Goal: Transaction & Acquisition: Purchase product/service

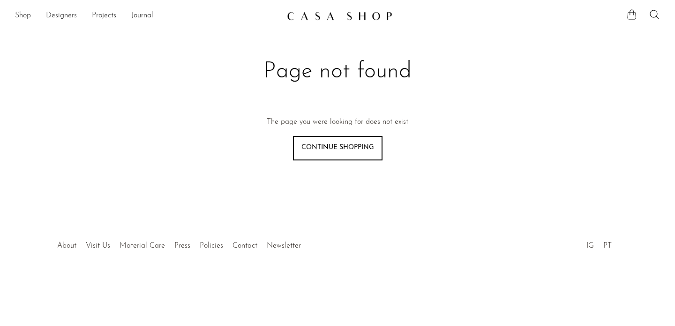
click at [24, 16] on link "Shop" at bounding box center [23, 16] width 16 height 12
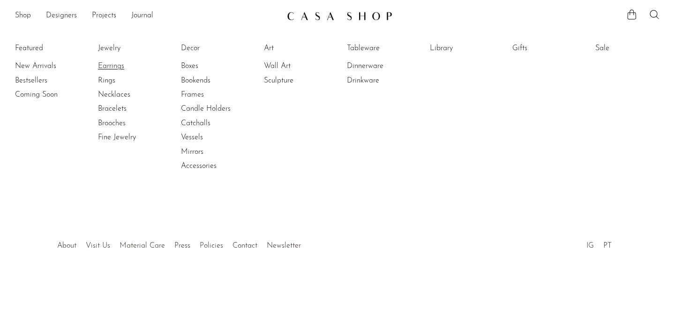
click at [119, 63] on link "Earrings" at bounding box center [133, 66] width 70 height 10
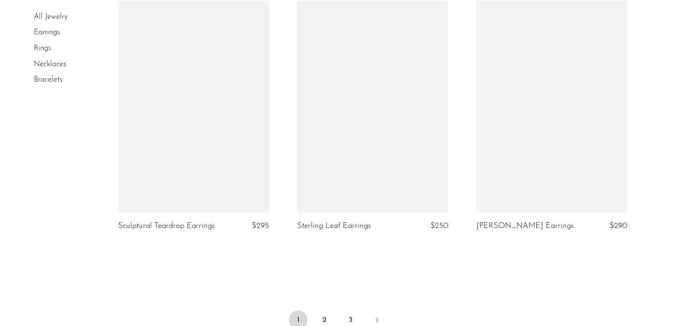
scroll to position [3037, 0]
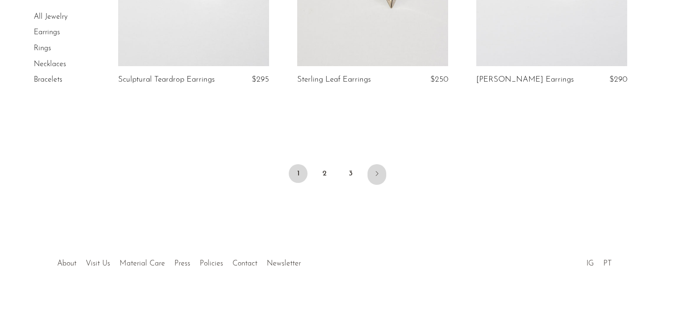
click at [376, 180] on link "Next" at bounding box center [376, 174] width 19 height 21
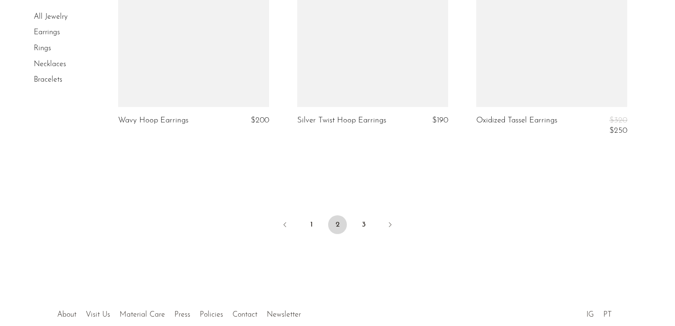
scroll to position [3086, 0]
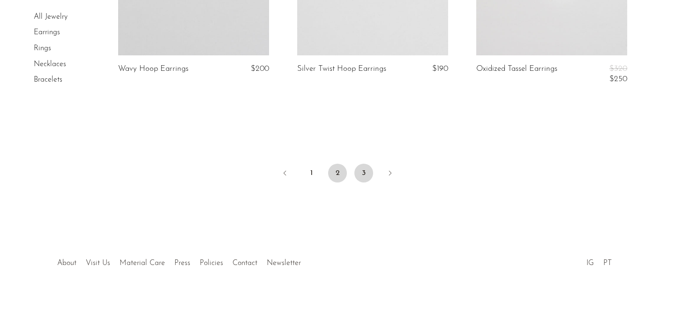
click at [362, 172] on link "3" at bounding box center [363, 173] width 19 height 19
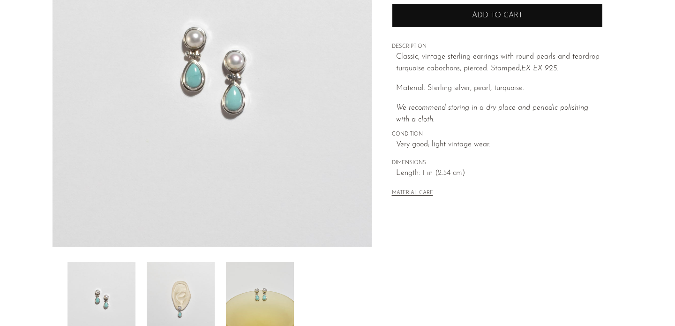
scroll to position [284, 0]
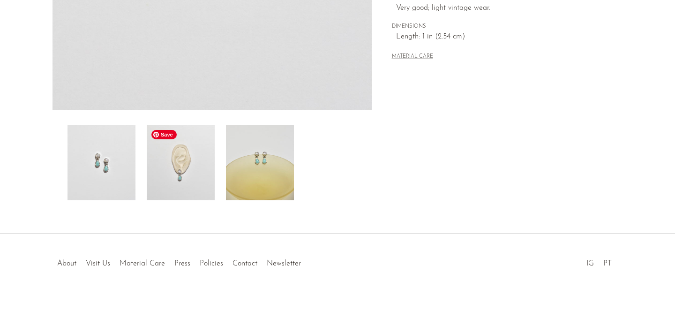
click at [195, 167] on img at bounding box center [181, 162] width 68 height 75
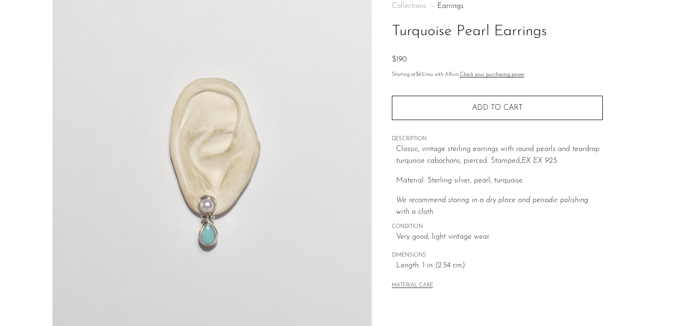
scroll to position [55, 0]
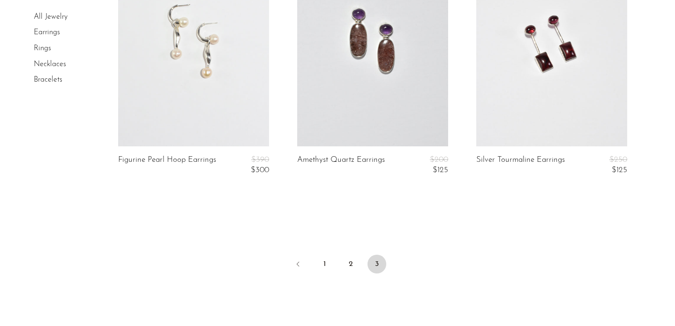
scroll to position [1558, 0]
